Goal: Use online tool/utility: Utilize a website feature to perform a specific function

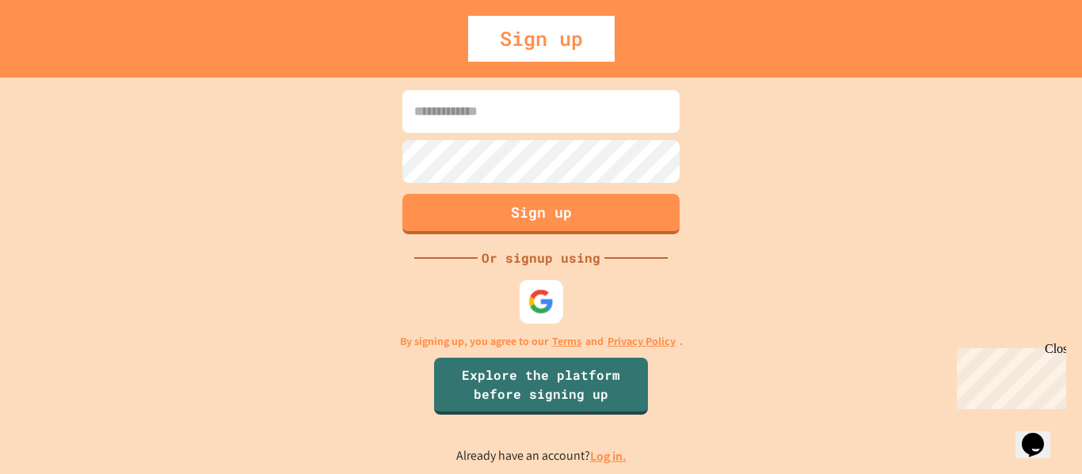
click at [547, 299] on img at bounding box center [541, 301] width 26 height 26
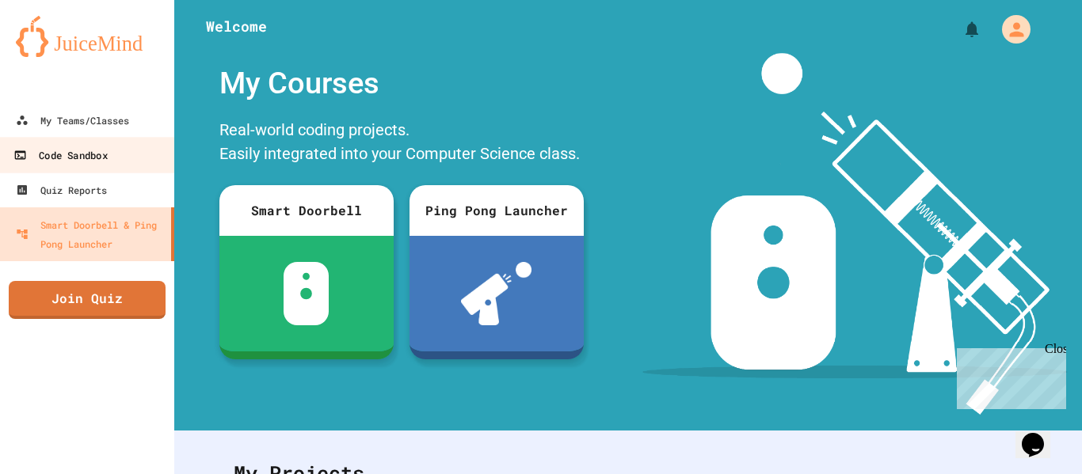
click at [77, 151] on div "Code Sandbox" at bounding box center [59, 156] width 93 height 20
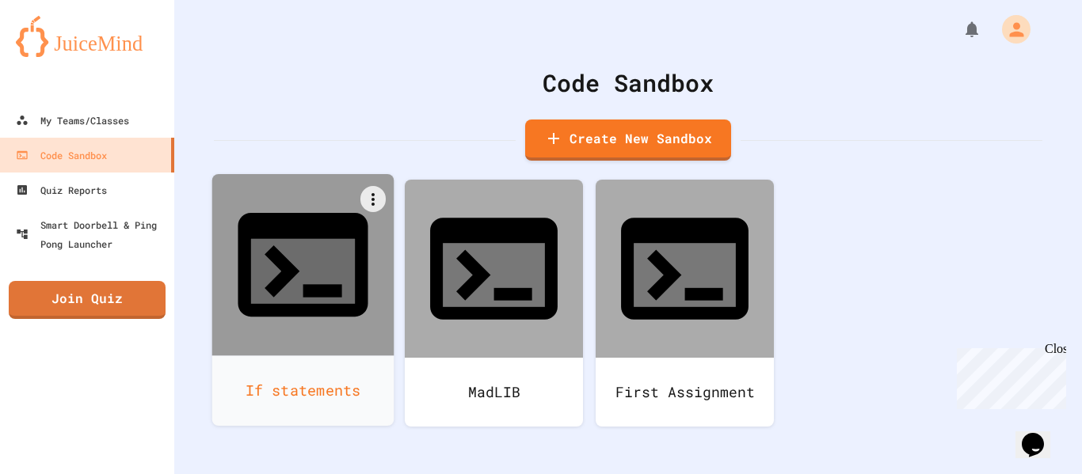
click at [295, 356] on div "If statements" at bounding box center [303, 391] width 182 height 70
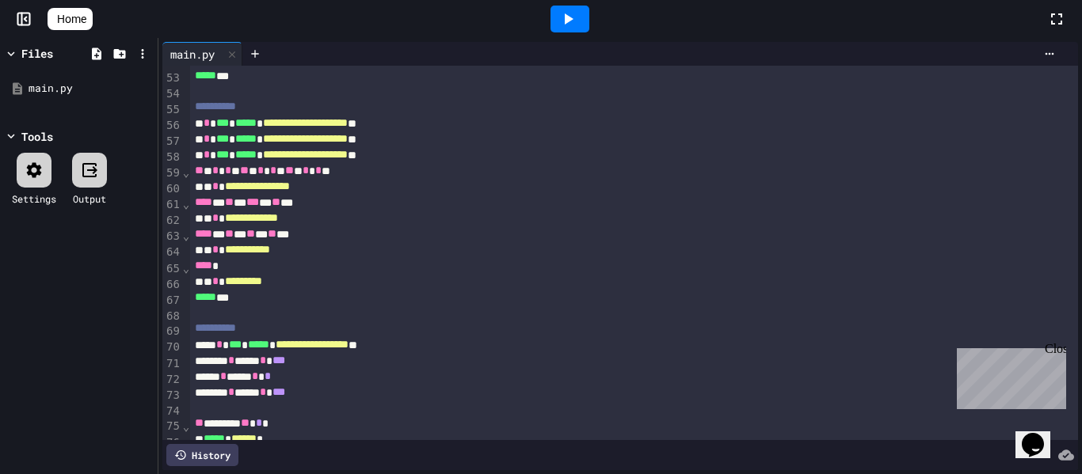
scroll to position [901, 0]
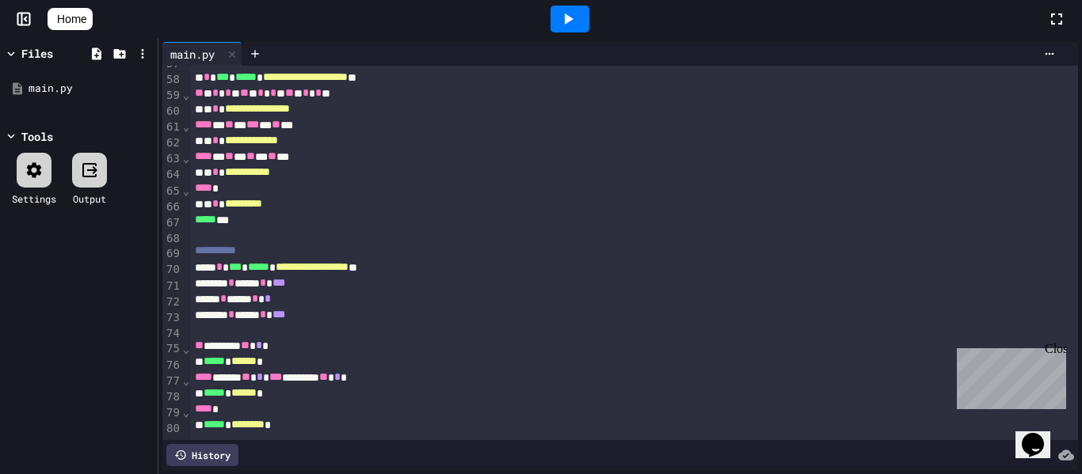
click at [576, 15] on icon at bounding box center [567, 19] width 19 height 19
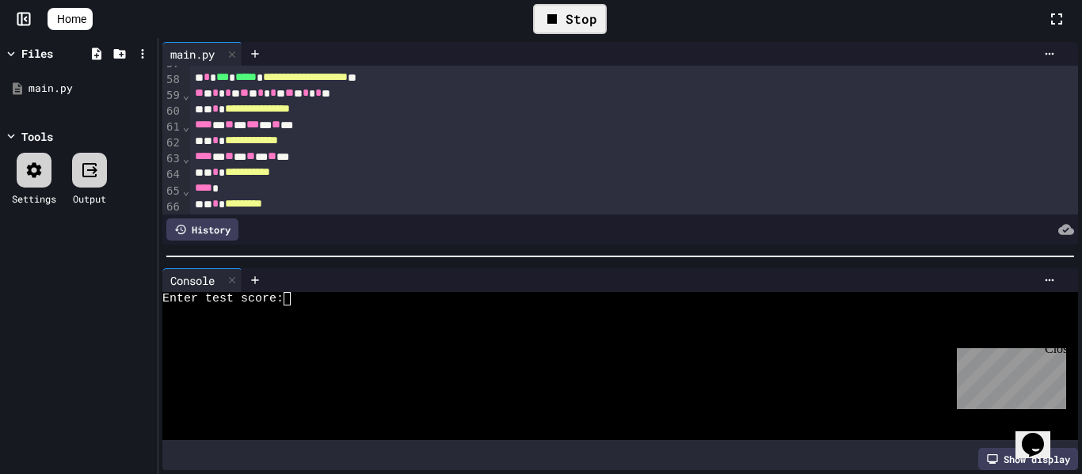
click at [393, 314] on div at bounding box center [611, 312] width 898 height 13
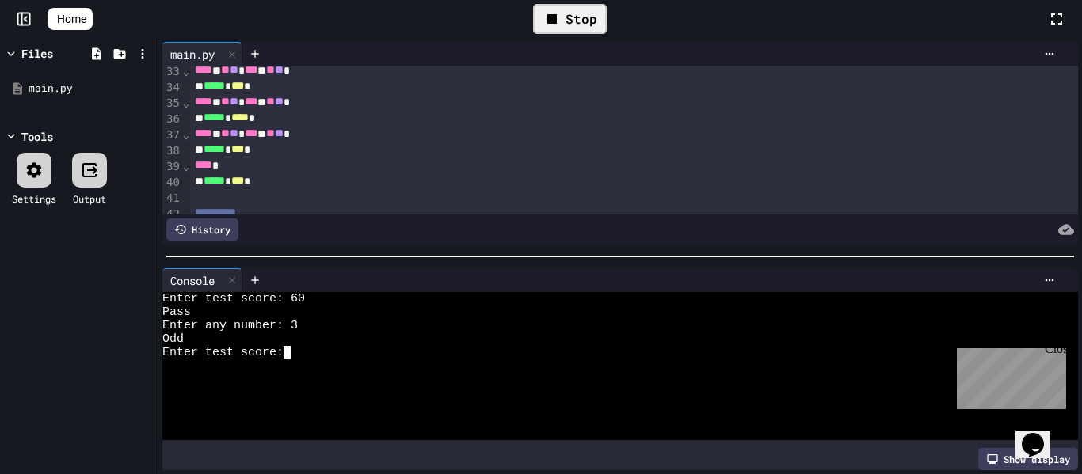
scroll to position [527, 0]
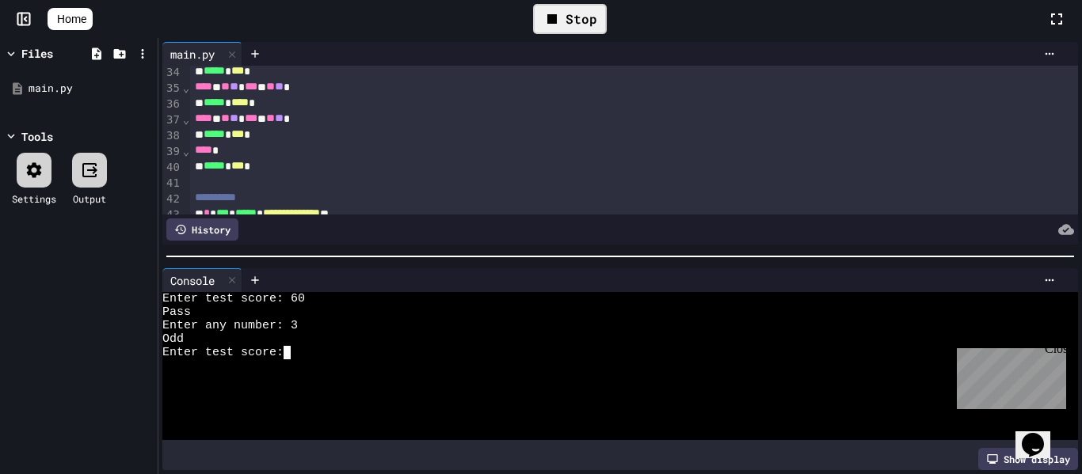
click at [395, 369] on div at bounding box center [611, 366] width 898 height 13
type textarea "*"
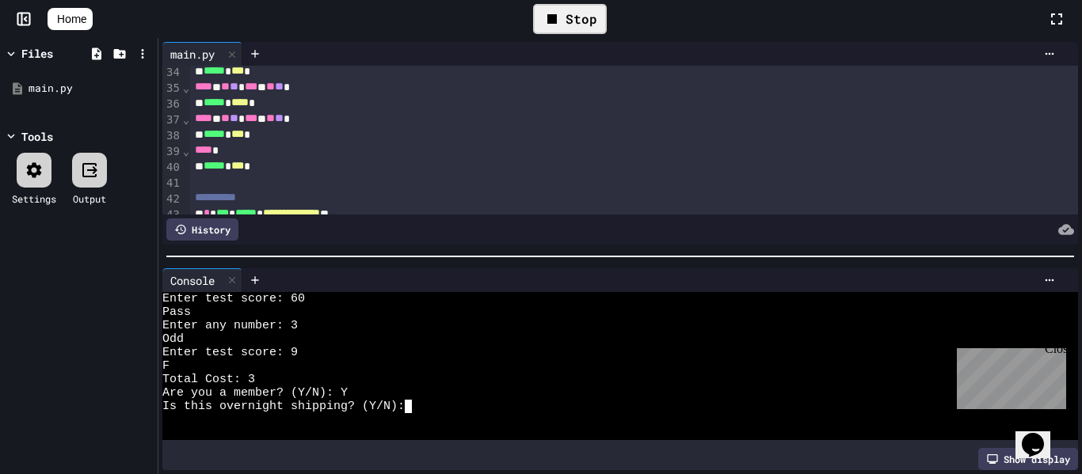
type textarea "*"
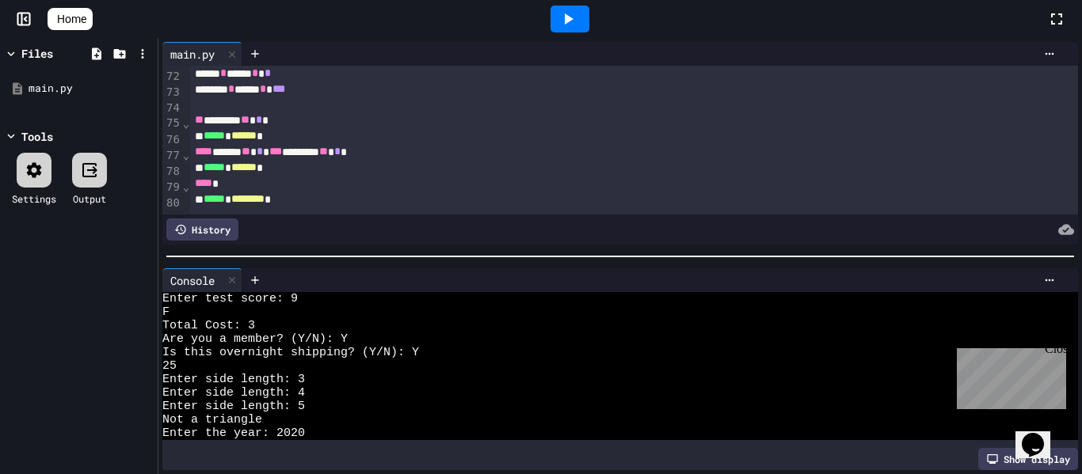
scroll to position [0, 0]
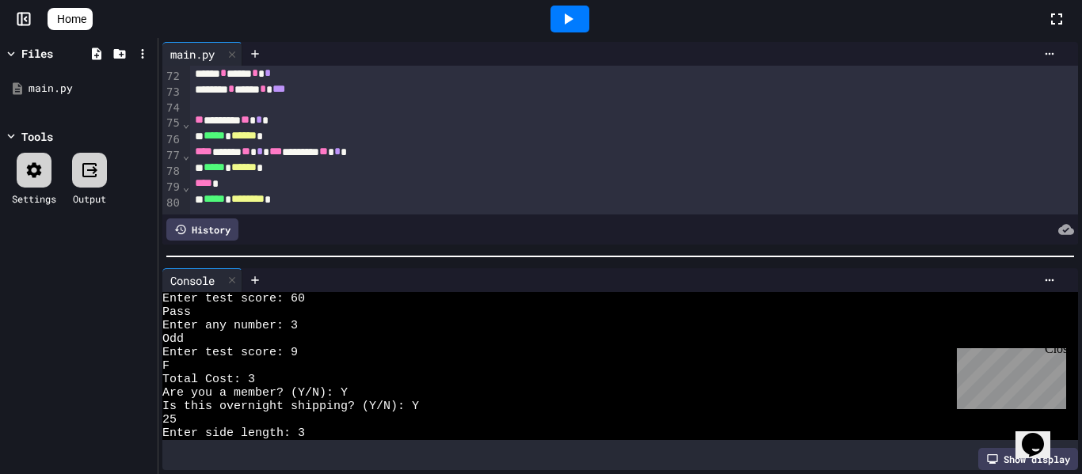
click at [394, 144] on div "***** * ****** *" at bounding box center [634, 136] width 888 height 16
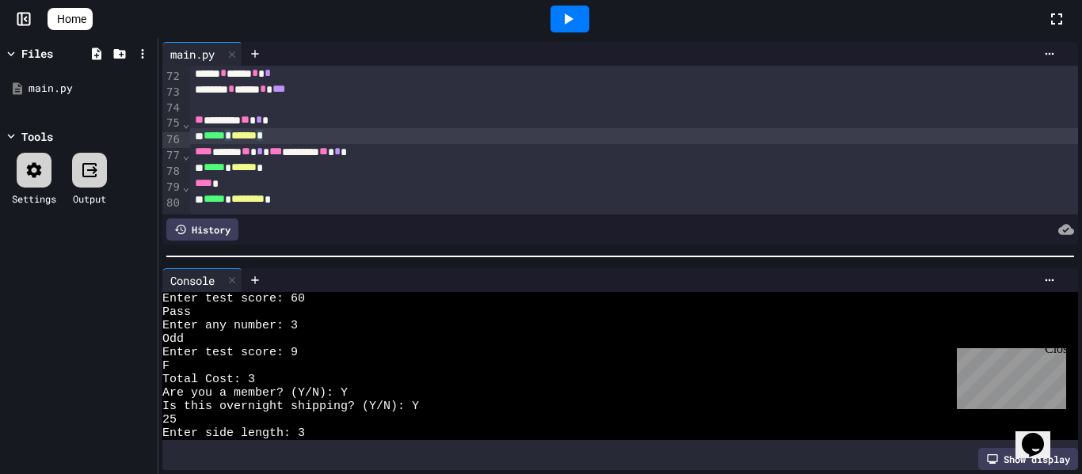
click at [74, 13] on span "Home" at bounding box center [71, 19] width 29 height 16
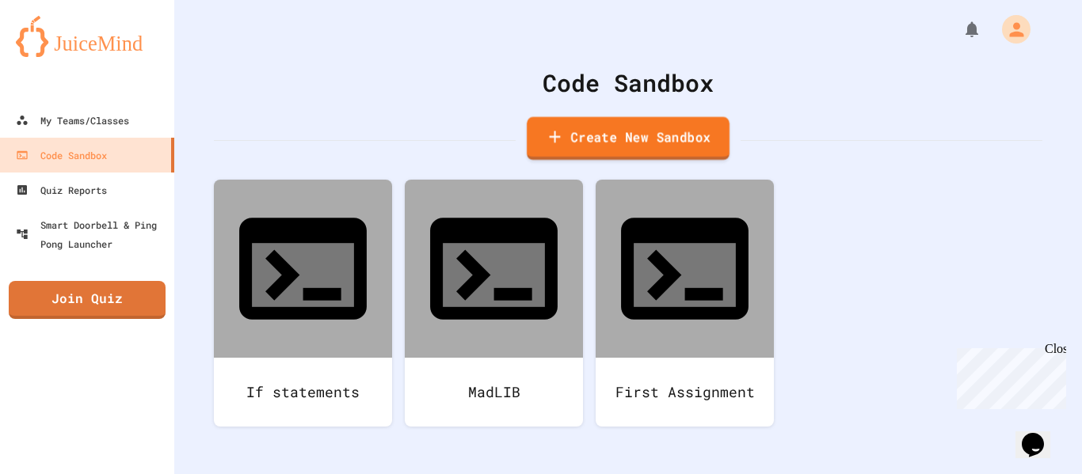
click at [619, 152] on link "Create New Sandbox" at bounding box center [628, 139] width 203 height 44
type input "********"
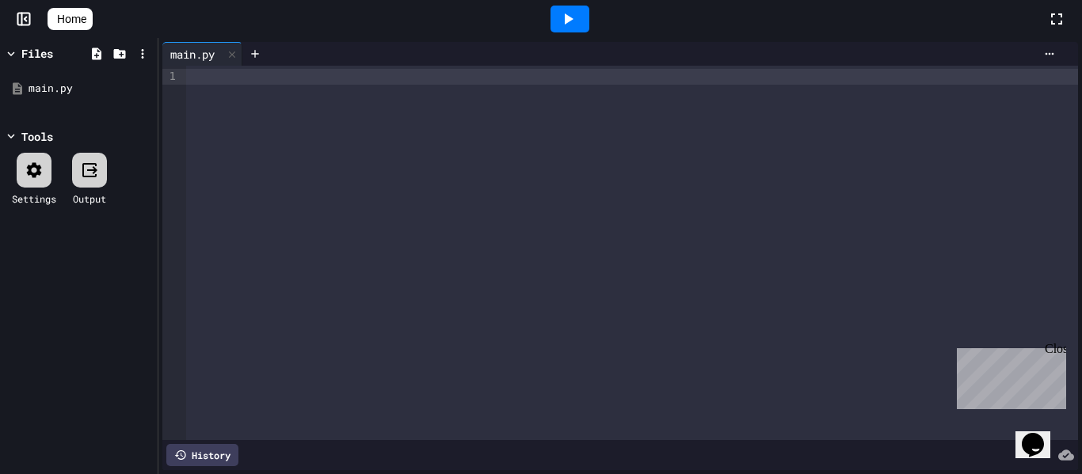
click at [436, 217] on div at bounding box center [632, 253] width 892 height 375
click at [80, 22] on span "Home" at bounding box center [71, 19] width 29 height 16
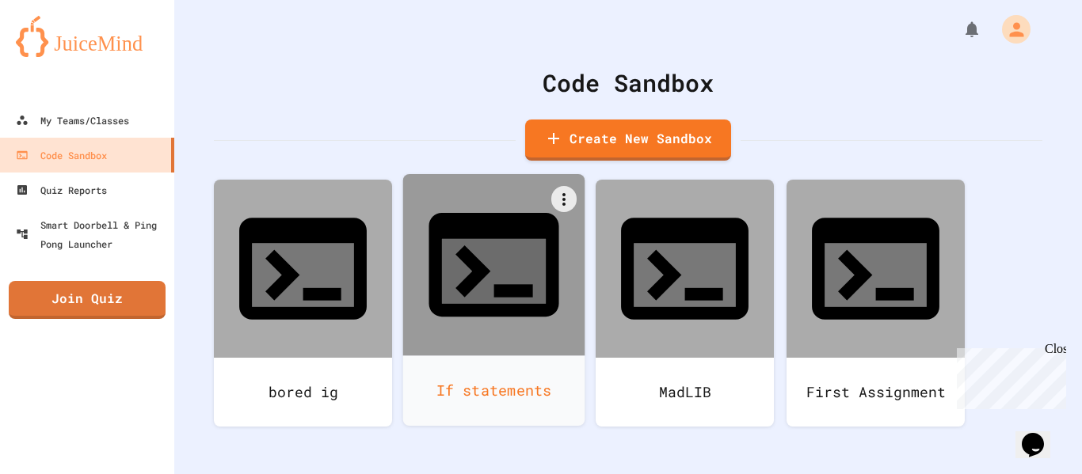
click at [474, 245] on icon at bounding box center [493, 265] width 130 height 104
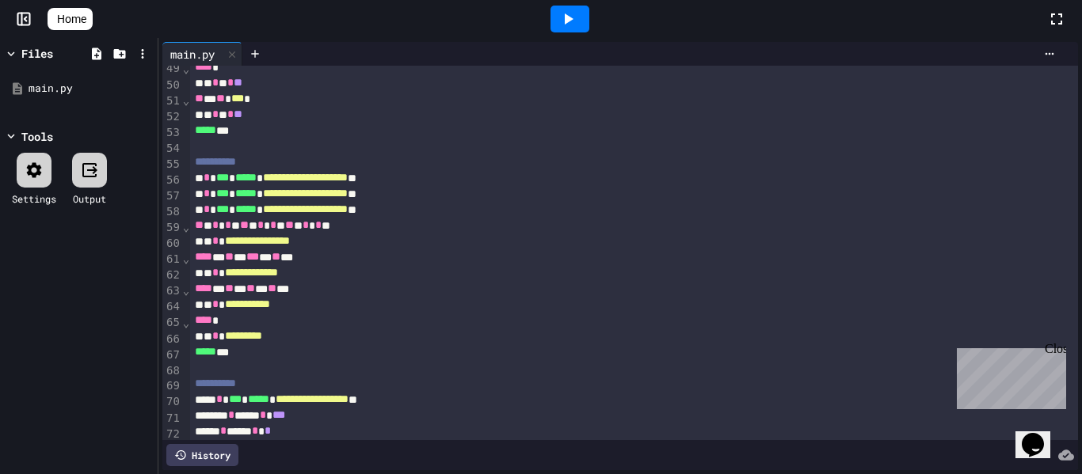
scroll to position [901, 0]
